Goal: Task Accomplishment & Management: Manage account settings

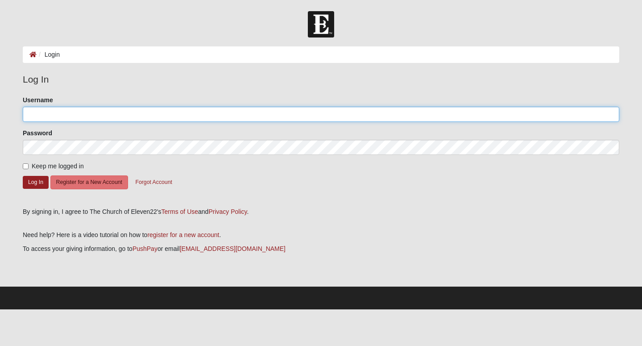
click at [311, 112] on input "Username" at bounding box center [321, 114] width 596 height 15
type input "TyraDant"
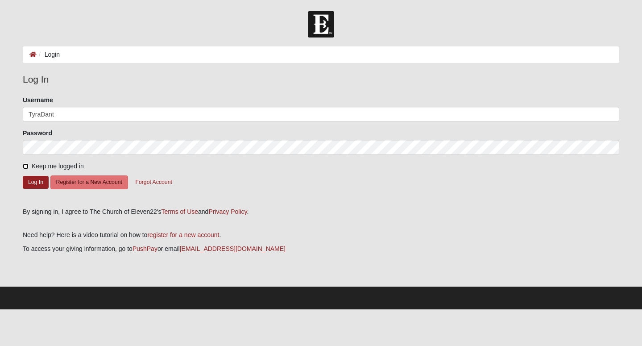
click at [26, 166] on input "Keep me logged in" at bounding box center [26, 166] width 6 height 6
checkbox input "true"
click at [33, 182] on button "Log In" at bounding box center [36, 182] width 26 height 13
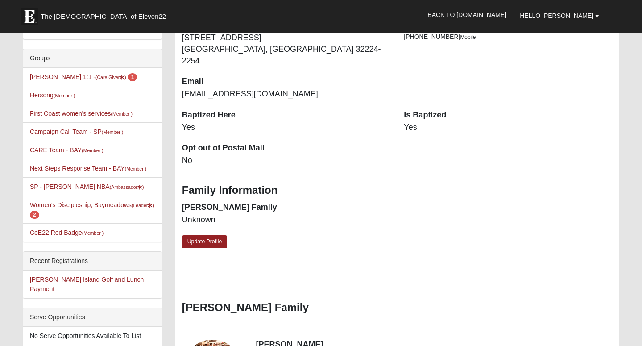
scroll to position [198, 0]
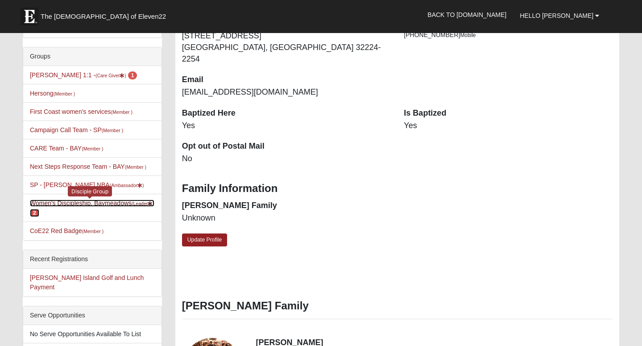
click at [92, 204] on link "Women's Discipleship, Baymeadows (Leader ) 2" at bounding box center [92, 207] width 124 height 17
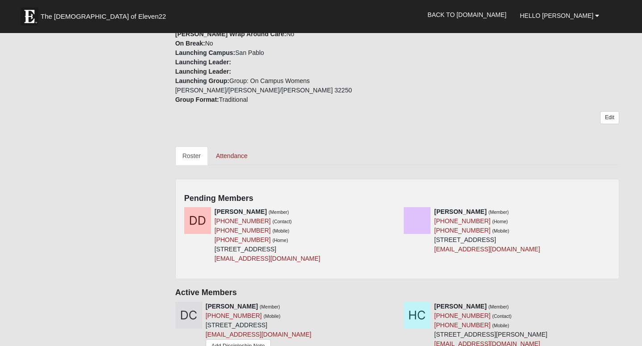
scroll to position [261, 0]
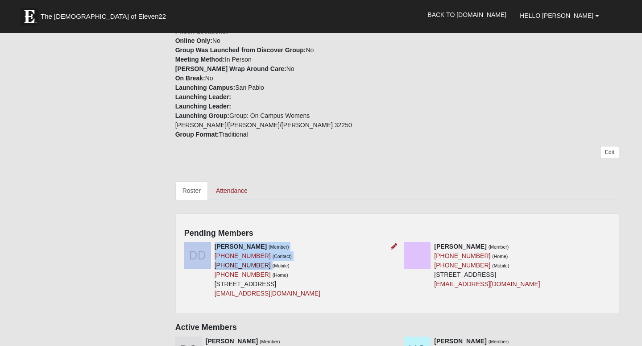
drag, startPoint x: 259, startPoint y: 246, endPoint x: 214, endPoint y: 248, distance: 45.1
click at [214, 247] on div "[PERSON_NAME] (Member) [PHONE_NUMBER] (Contact) [PHONE_NUMBER] (Mobile) [PHONE_…" at bounding box center [287, 270] width 220 height 56
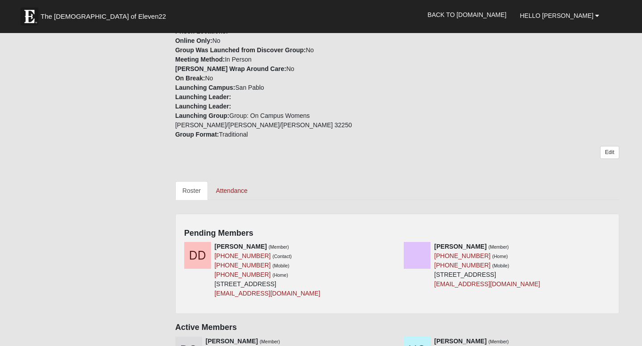
click at [306, 213] on div "Pending Members [PERSON_NAME] (Member) [PHONE_NUMBER] (Contact) [PHONE_NUMBER] …" at bounding box center [397, 263] width 444 height 100
drag, startPoint x: 258, startPoint y: 246, endPoint x: 215, endPoint y: 248, distance: 43.3
click at [215, 248] on div "[PERSON_NAME] (Member) [PHONE_NUMBER] (Contact) [PHONE_NUMBER] (Mobile) [PHONE_…" at bounding box center [268, 270] width 106 height 56
copy link "[PHONE_NUMBER]"
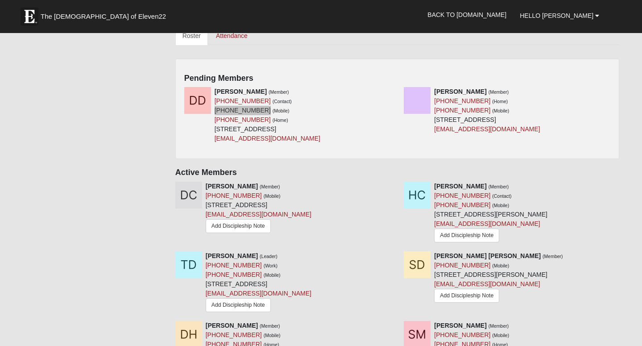
scroll to position [434, 0]
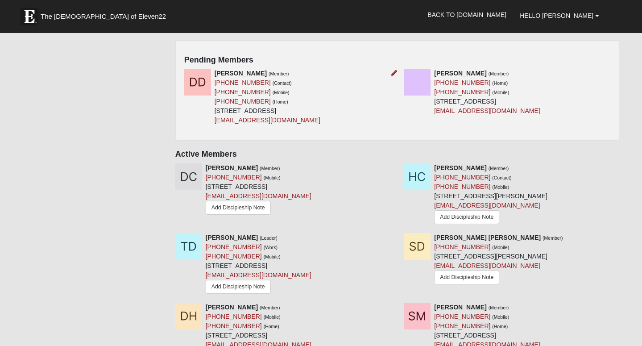
click at [297, 69] on div "[PERSON_NAME] (Member) [PHONE_NUMBER] (Contact) [PHONE_NUMBER] (Mobile) [PHONE_…" at bounding box center [268, 97] width 106 height 56
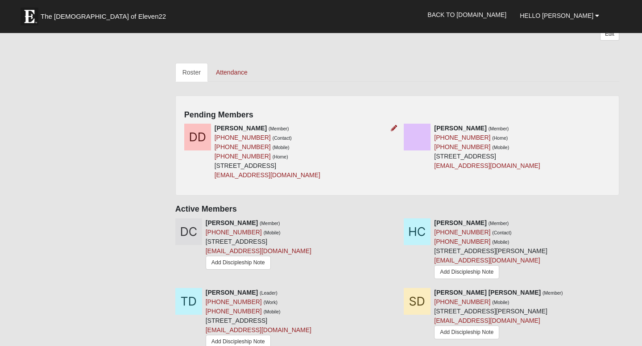
scroll to position [376, 0]
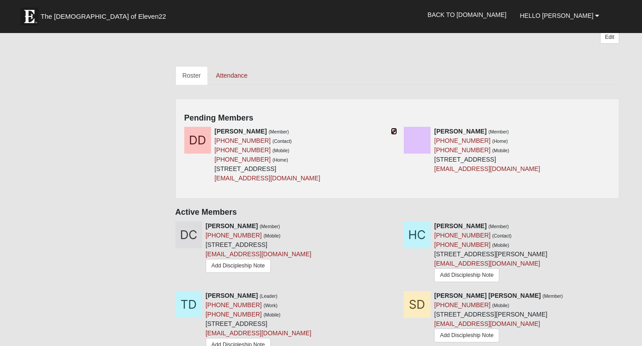
click at [395, 128] on icon at bounding box center [394, 131] width 6 height 6
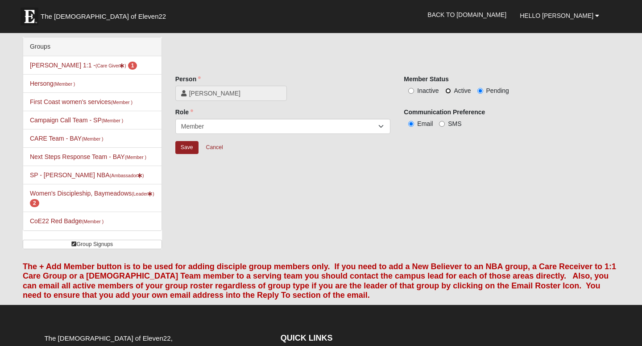
click at [450, 91] on input "Active" at bounding box center [448, 91] width 6 height 6
radio input "true"
click at [190, 147] on input "Save" at bounding box center [186, 147] width 23 height 13
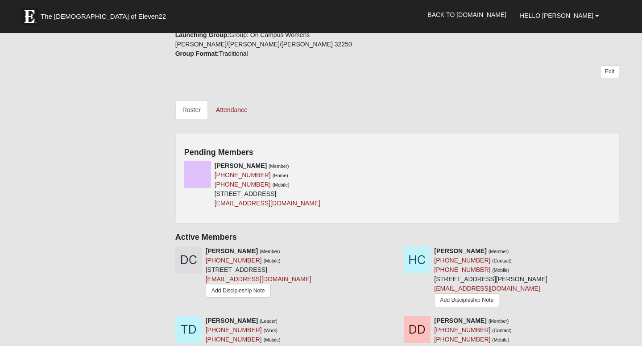
scroll to position [370, 0]
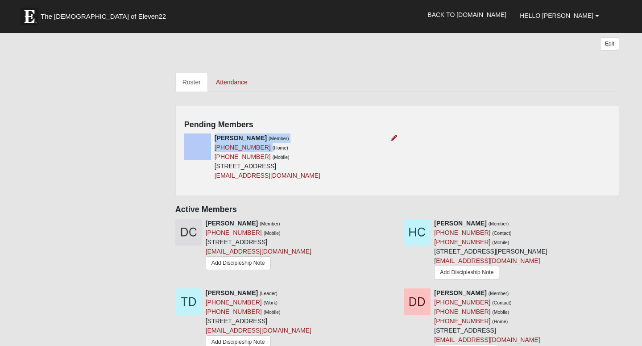
drag, startPoint x: 258, startPoint y: 128, endPoint x: 214, endPoint y: 128, distance: 44.2
click at [214, 133] on div "[PERSON_NAME] (Member) [PHONE_NUMBER] (Home) [PHONE_NUMBER] (Mobile) [STREET_AD…" at bounding box center [287, 156] width 220 height 47
click at [291, 120] on h4 "Pending Members" at bounding box center [397, 125] width 426 height 10
drag, startPoint x: 258, startPoint y: 130, endPoint x: 215, endPoint y: 131, distance: 43.7
click at [215, 133] on div "[PERSON_NAME] (Member) [PHONE_NUMBER] (Home) [PHONE_NUMBER] (Mobile) [STREET_AD…" at bounding box center [268, 156] width 106 height 47
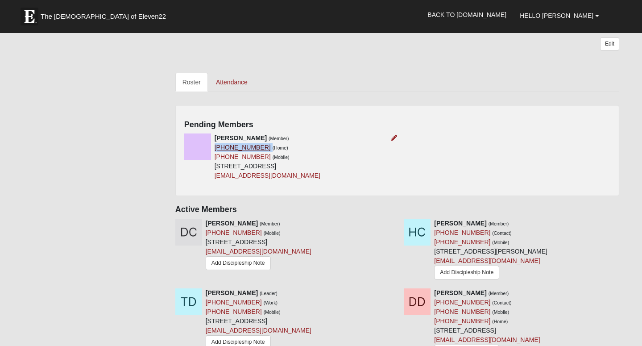
copy div "[PHONE_NUMBER]"
click at [393, 135] on icon at bounding box center [394, 138] width 6 height 6
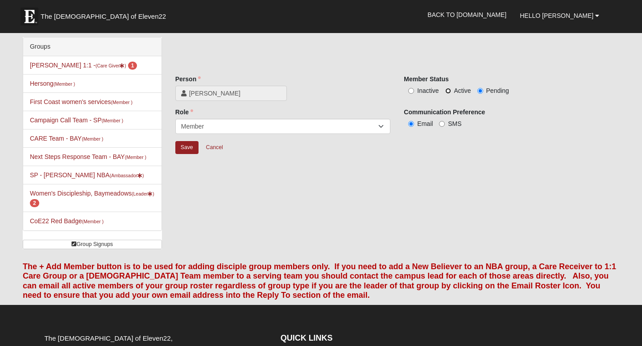
click at [448, 91] on input "Active" at bounding box center [448, 91] width 6 height 6
radio input "true"
click at [195, 149] on input "Save" at bounding box center [186, 147] width 23 height 13
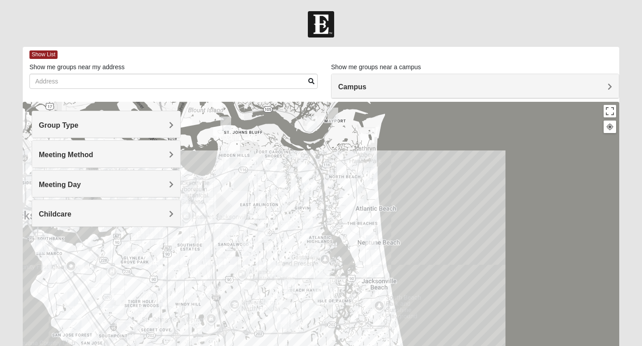
click at [81, 184] on span "Meeting Day" at bounding box center [60, 185] width 42 height 8
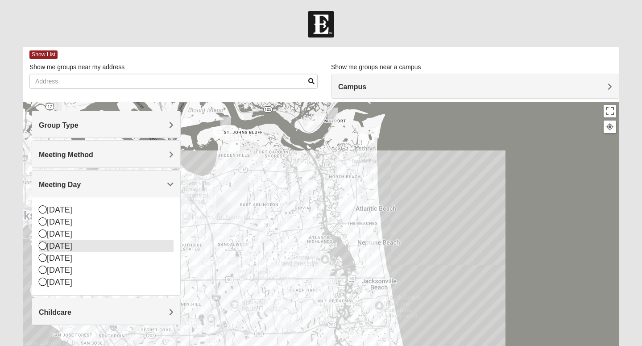
click at [42, 247] on icon at bounding box center [43, 245] width 8 height 8
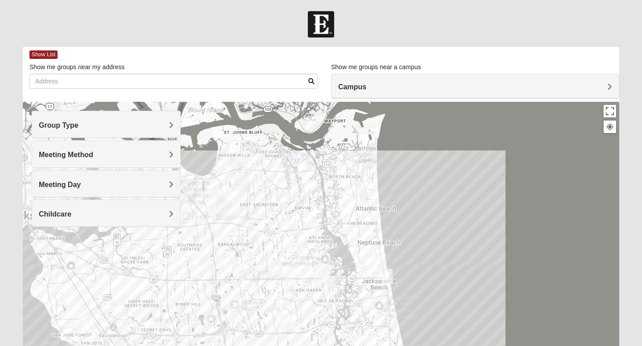
click at [93, 155] on span "Meeting Method" at bounding box center [66, 155] width 54 height 8
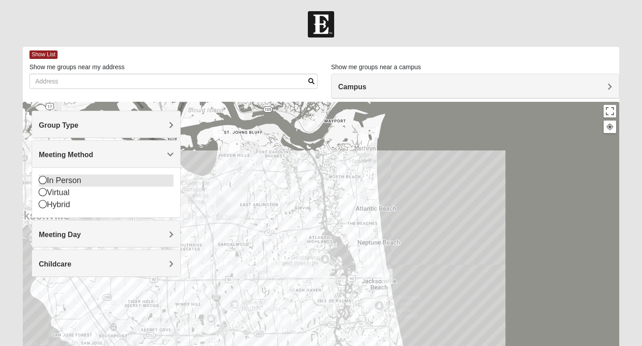
click at [43, 181] on icon at bounding box center [43, 180] width 8 height 8
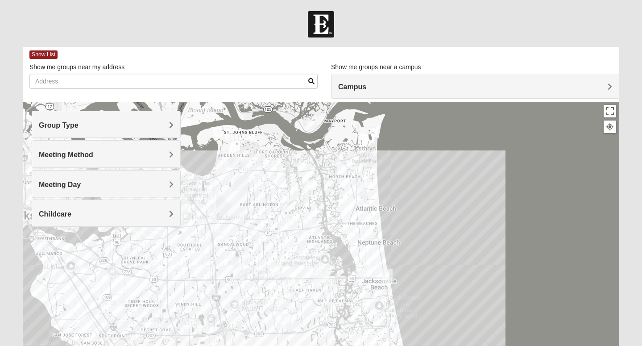
click at [78, 124] on span "Group Type" at bounding box center [59, 125] width 40 height 8
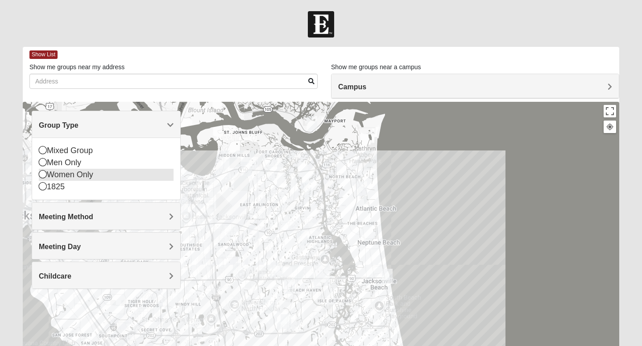
click at [44, 173] on icon at bounding box center [43, 174] width 8 height 8
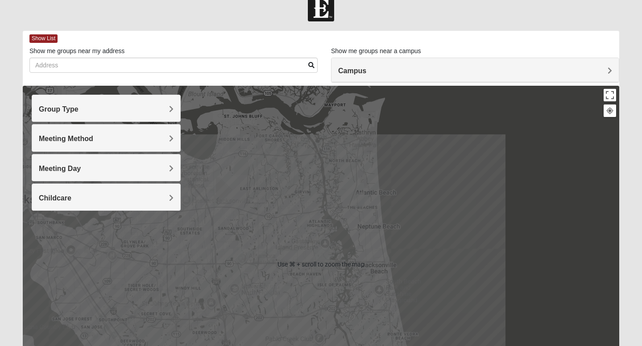
scroll to position [17, 0]
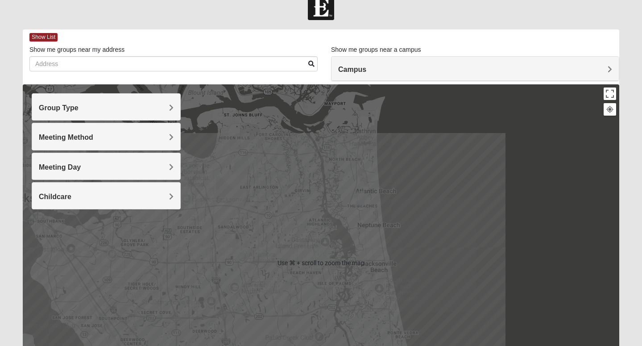
click at [481, 67] on h4 "Campus" at bounding box center [475, 69] width 274 height 8
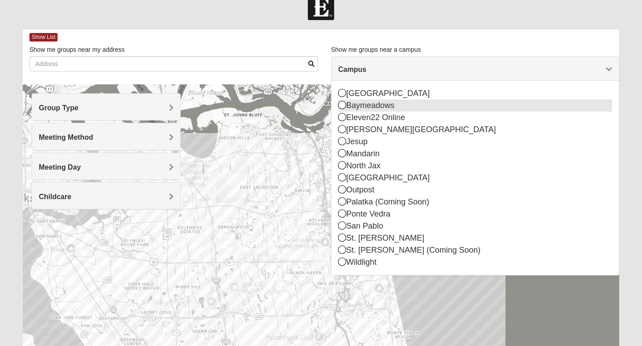
click at [343, 109] on div "Baymeadows" at bounding box center [475, 105] width 274 height 12
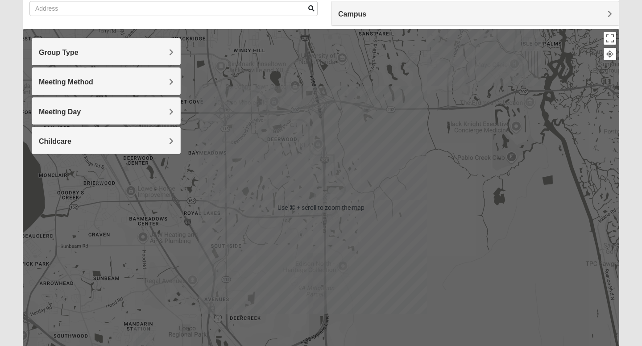
scroll to position [0, 0]
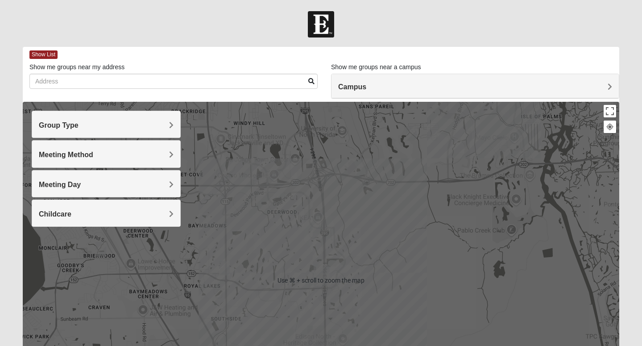
click at [325, 272] on img "Baymeadows" at bounding box center [322, 274] width 16 height 21
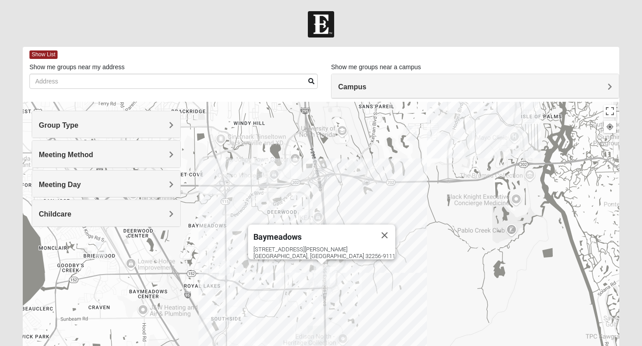
click at [366, 86] on span "Campus" at bounding box center [352, 87] width 28 height 8
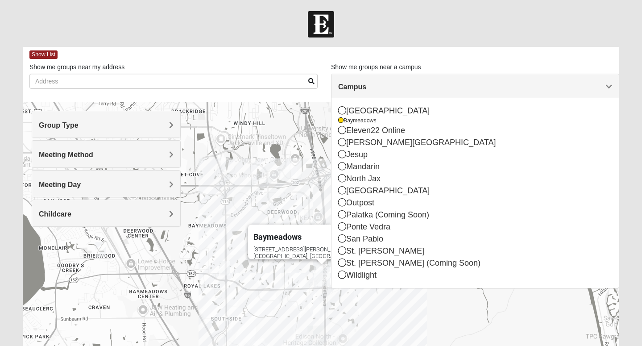
click at [443, 24] on div at bounding box center [321, 24] width 642 height 26
click at [78, 124] on span "Group Type" at bounding box center [59, 125] width 40 height 8
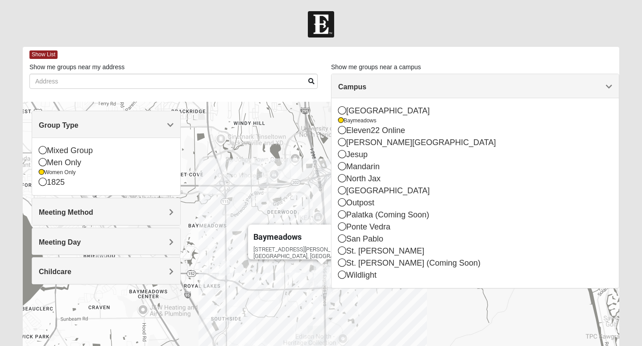
click at [198, 43] on form "Hello Tyra My Account Log Out Find A Group Error" at bounding box center [321, 251] width 642 height 480
click at [211, 55] on div "Show List" at bounding box center [324, 55] width 590 height 16
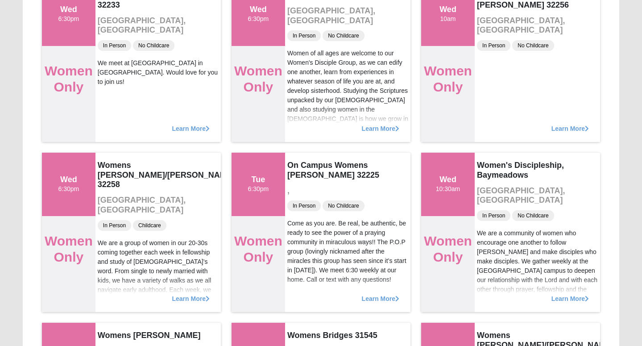
scroll to position [490, 0]
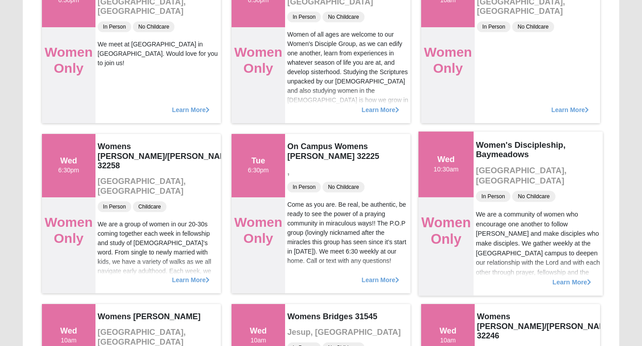
click at [568, 277] on span "Learn More" at bounding box center [571, 277] width 39 height 0
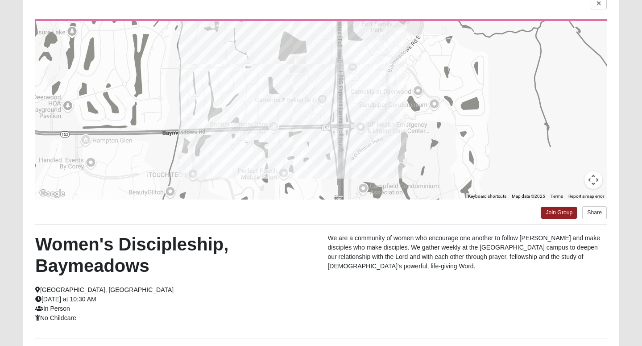
scroll to position [50, 0]
